Goal: Task Accomplishment & Management: Complete application form

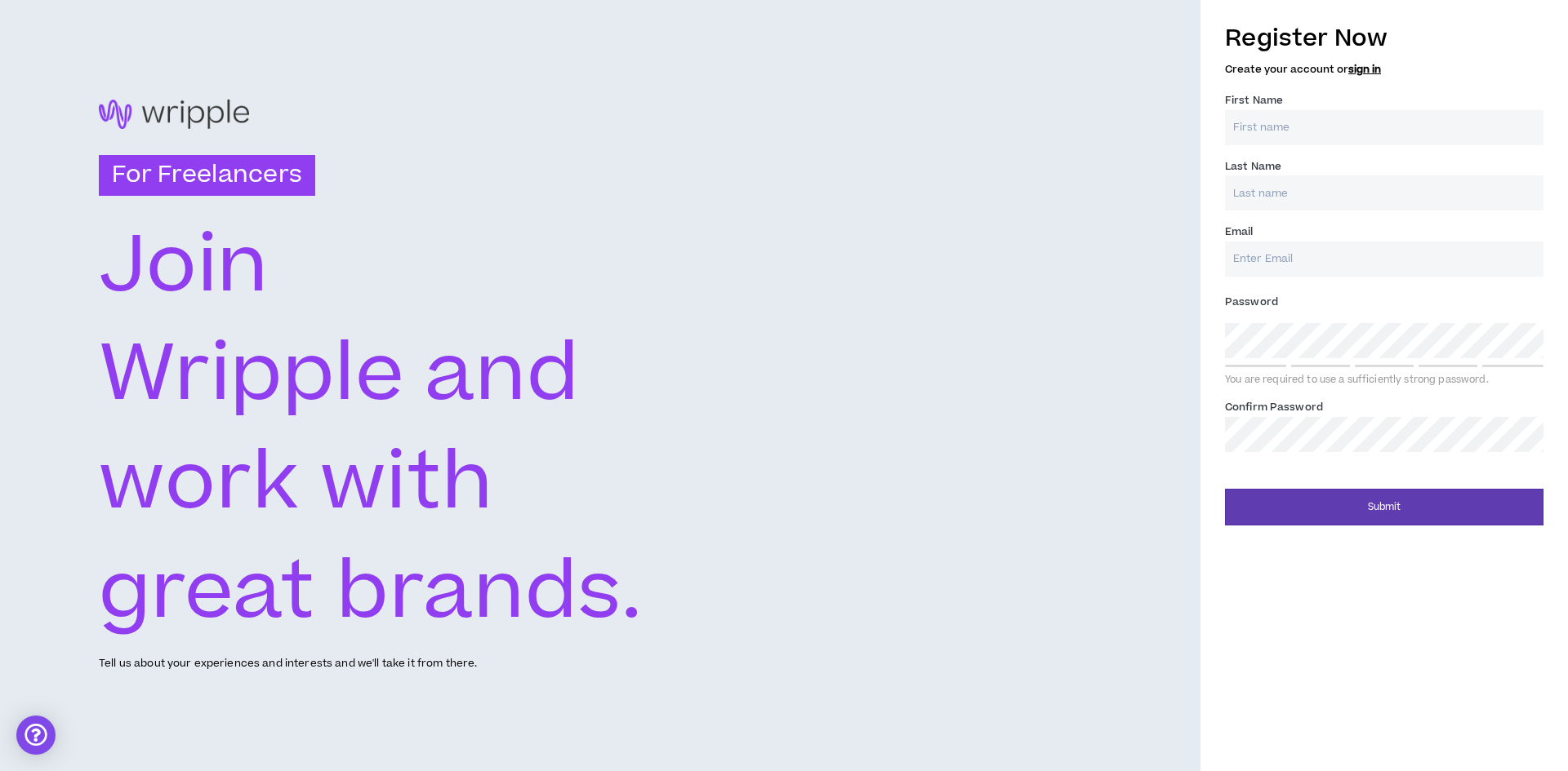
click at [1301, 117] on input "First Name *" at bounding box center [1383, 128] width 318 height 36
type input "[PERSON_NAME]"
type input "Shebl"
click at [1320, 254] on input "Email *" at bounding box center [1383, 260] width 318 height 36
type input "[EMAIL_ADDRESS][DOMAIN_NAME]"
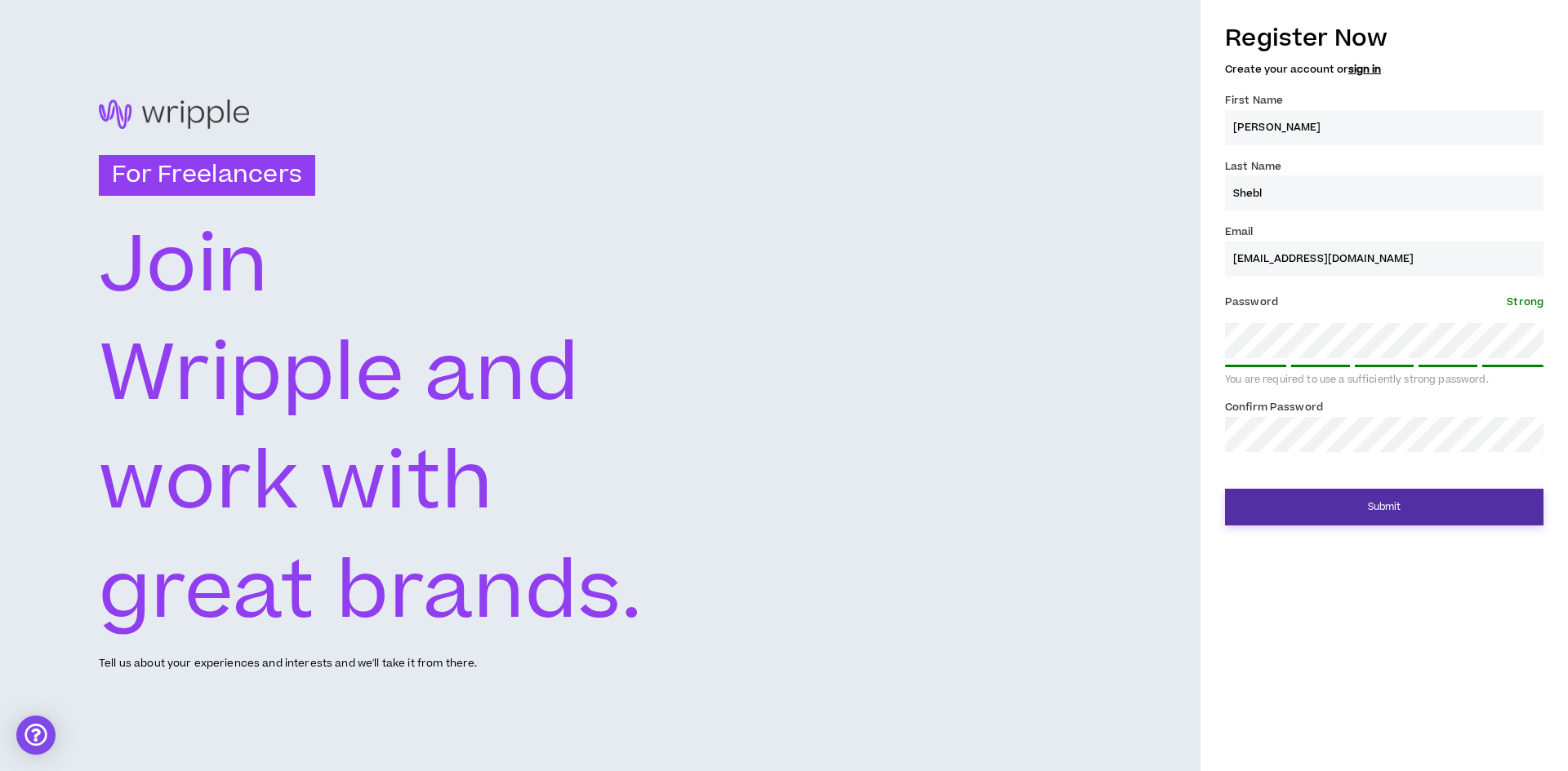
click at [1416, 517] on button "Submit" at bounding box center [1383, 506] width 318 height 37
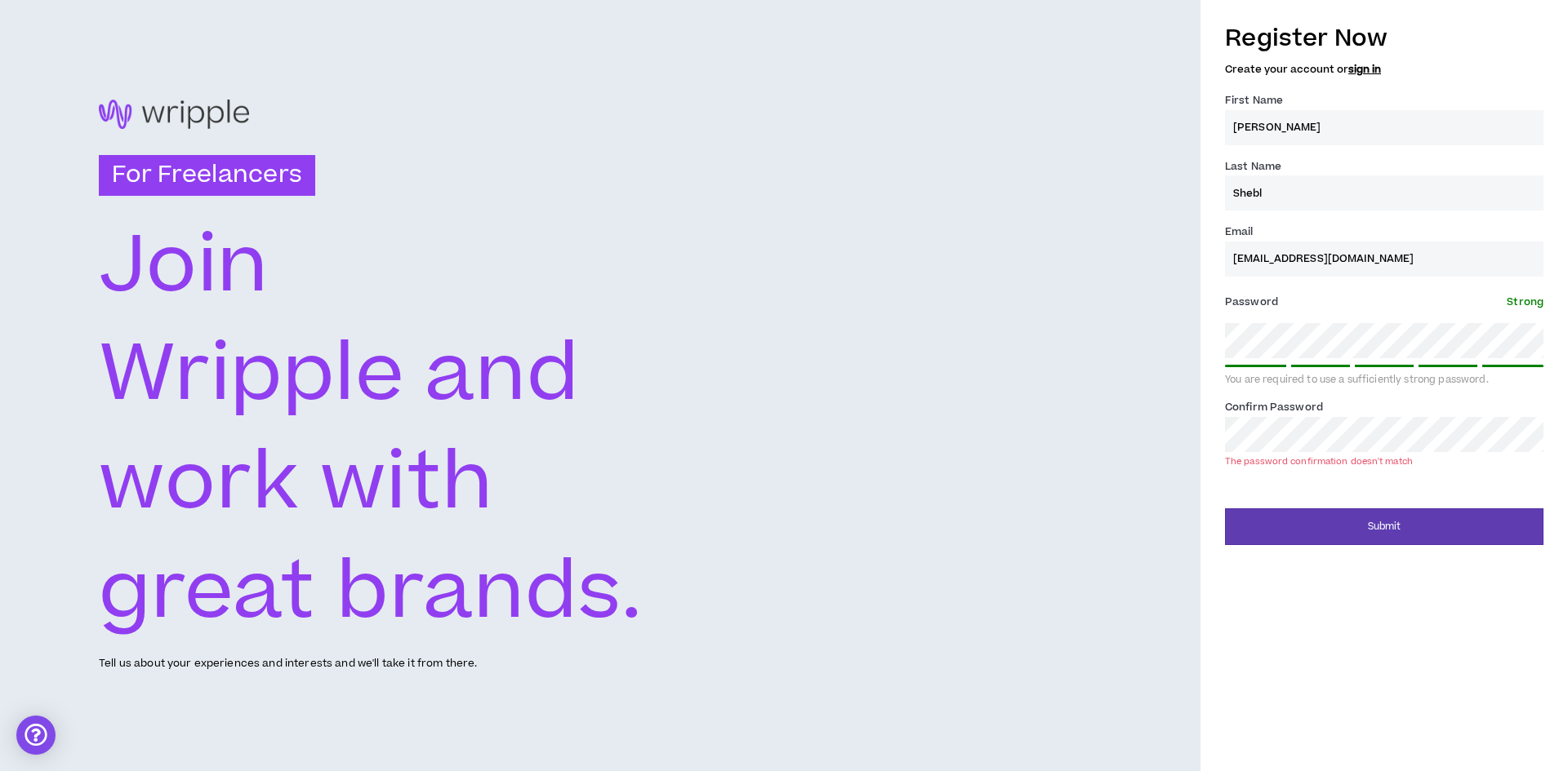
click at [1396, 604] on div "Register Now Create your account or sign in First Name * [PERSON_NAME] Last Nam…" at bounding box center [1384, 385] width 367 height 771
click at [1375, 541] on button "Submit" at bounding box center [1383, 526] width 318 height 37
click at [1351, 521] on button "Submit" at bounding box center [1383, 526] width 318 height 37
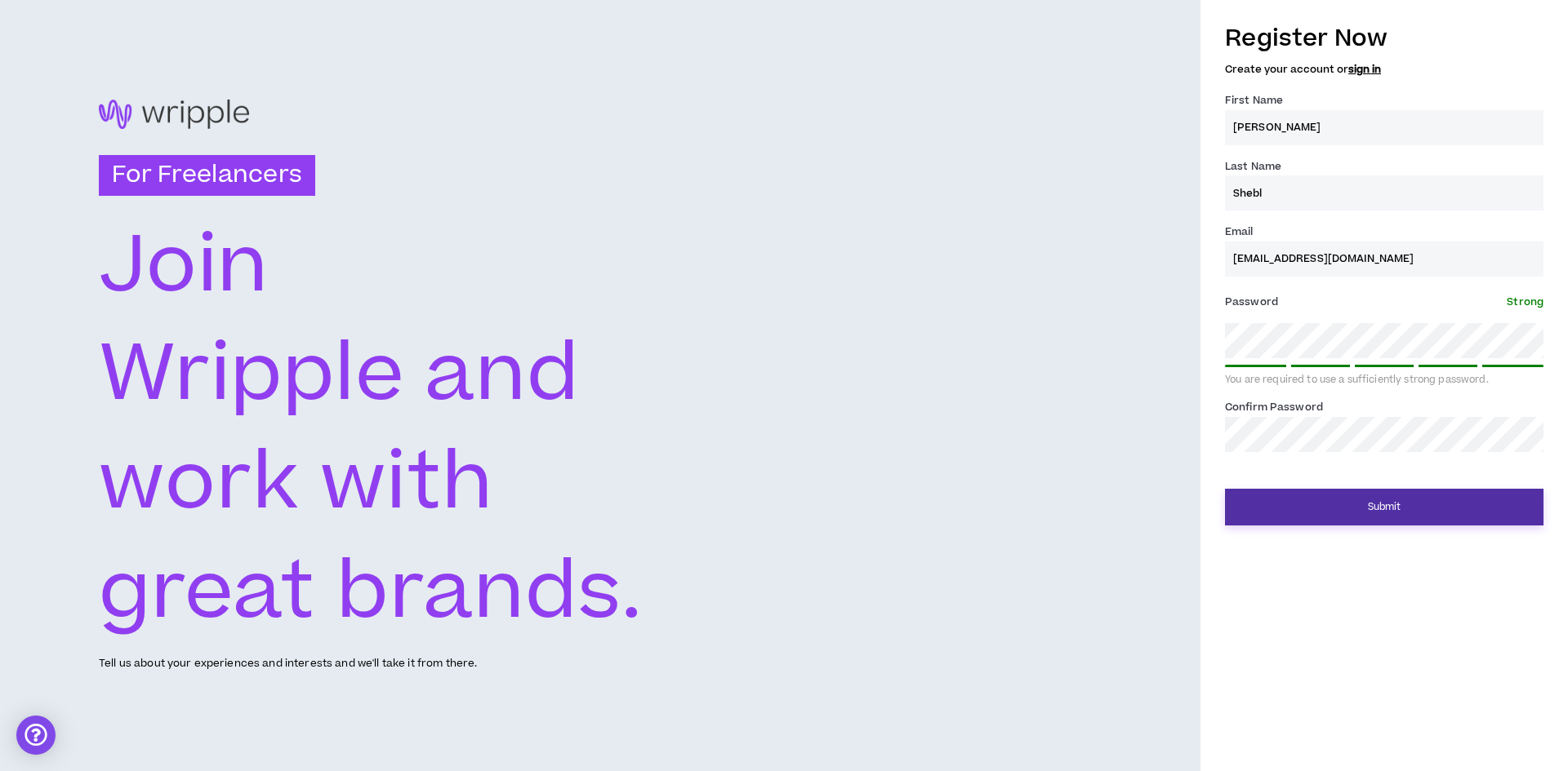
click at [1368, 502] on button "Submit" at bounding box center [1383, 506] width 318 height 37
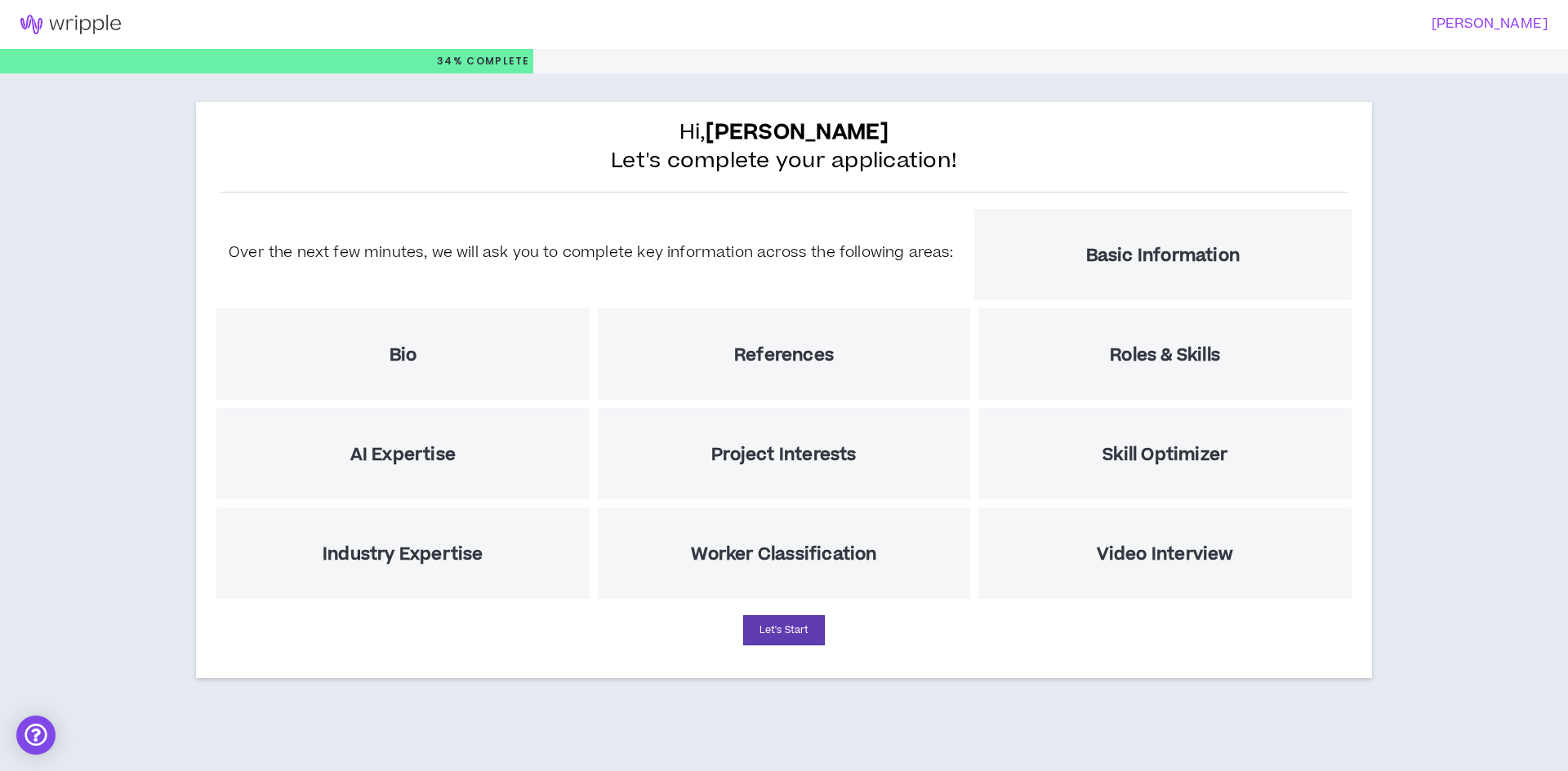
click at [1136, 254] on h5 "Basic Information" at bounding box center [1162, 256] width 153 height 21
